Goal: Transaction & Acquisition: Purchase product/service

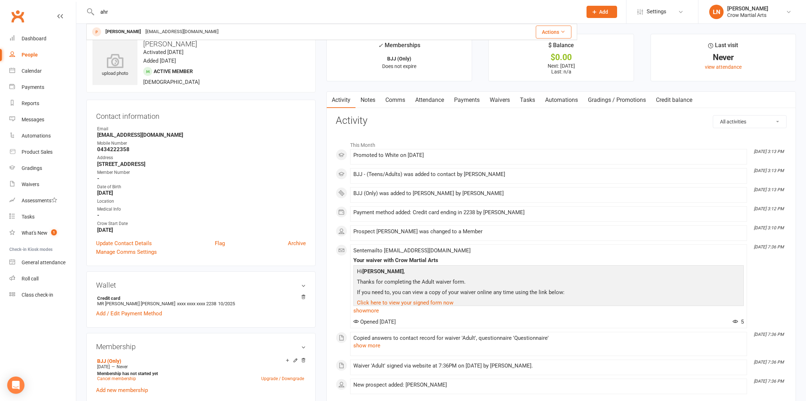
type input "ahr"
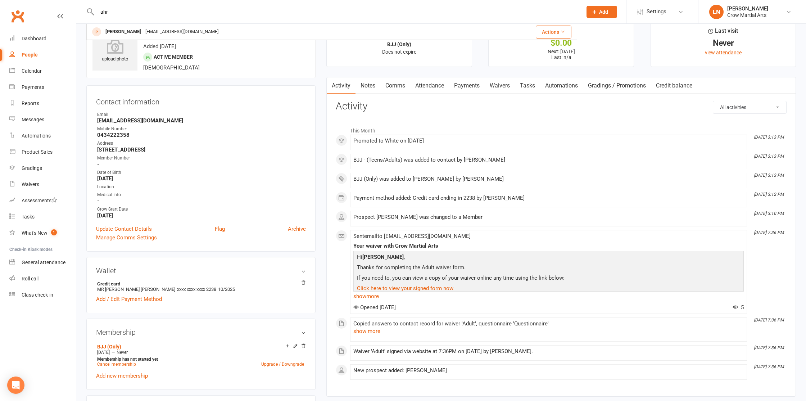
click at [143, 32] on div "[EMAIL_ADDRESS][DOMAIN_NAME]" at bounding box center [181, 32] width 77 height 10
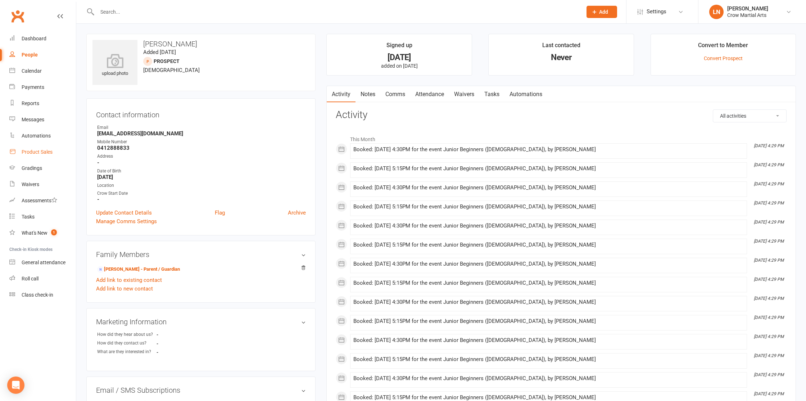
click at [41, 147] on link "Product Sales" at bounding box center [42, 152] width 67 height 16
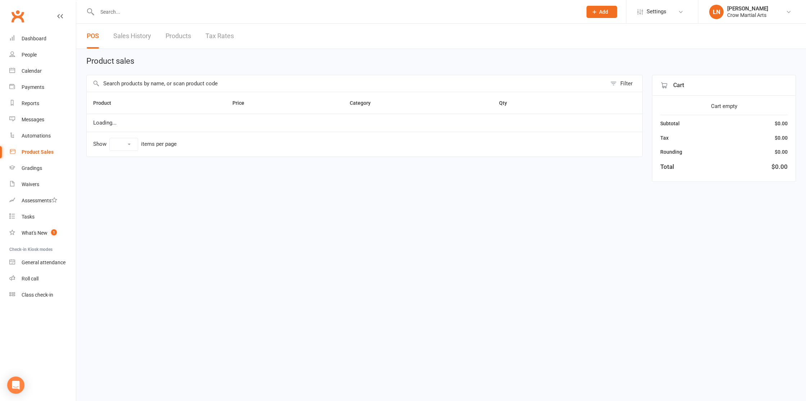
select select "10"
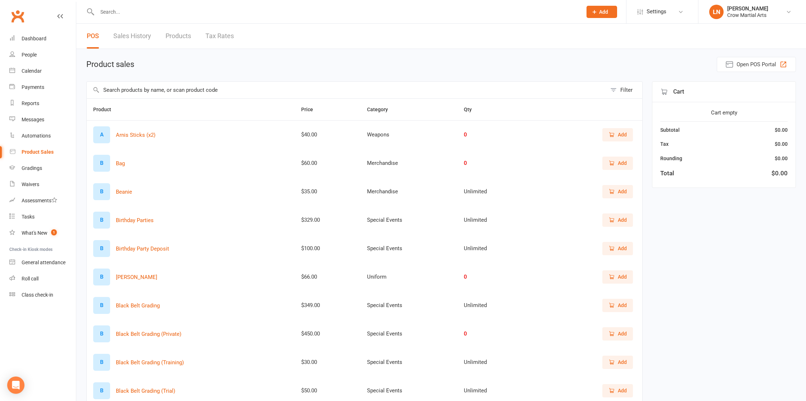
click at [160, 89] on input "text" at bounding box center [347, 90] width 520 height 17
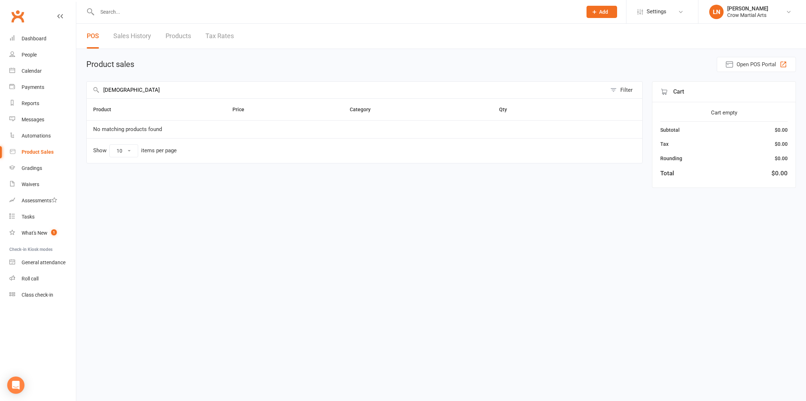
type input "uniform"
